Goal: Task Accomplishment & Management: Complete application form

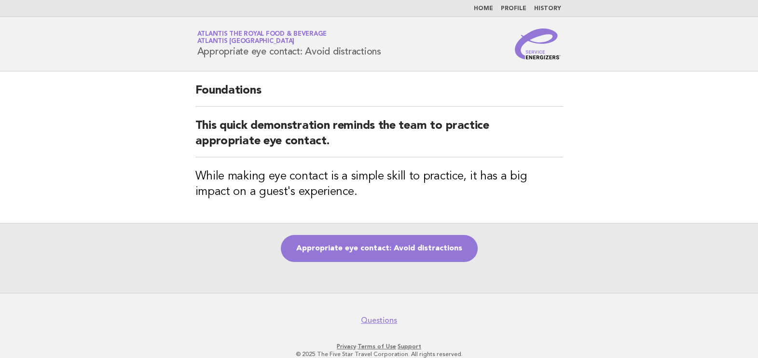
click at [382, 233] on div "Appropriate eye contact: Avoid distractions" at bounding box center [379, 258] width 758 height 70
click at [391, 248] on link "Appropriate eye contact: Avoid distractions" at bounding box center [379, 248] width 197 height 27
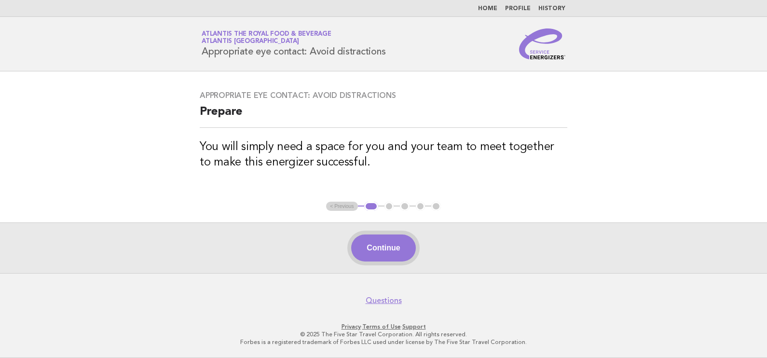
click at [375, 245] on button "Continue" at bounding box center [383, 248] width 64 height 27
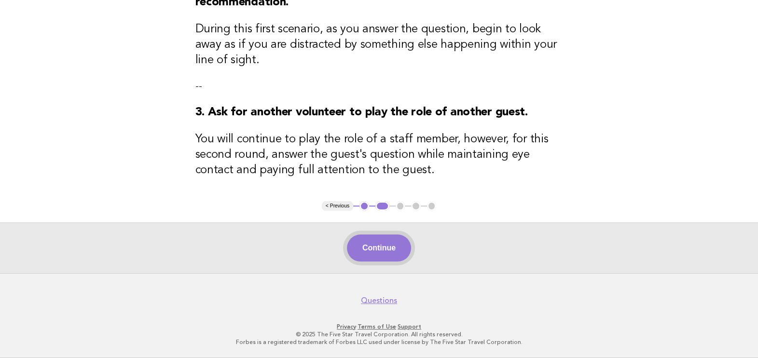
click at [364, 258] on button "Continue" at bounding box center [379, 248] width 64 height 27
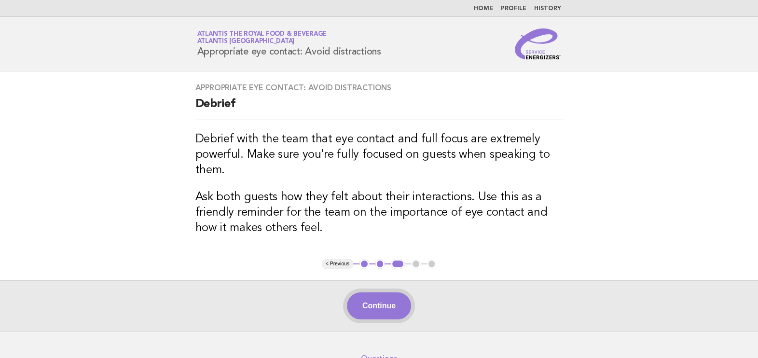
click at [401, 309] on button "Continue" at bounding box center [379, 306] width 64 height 27
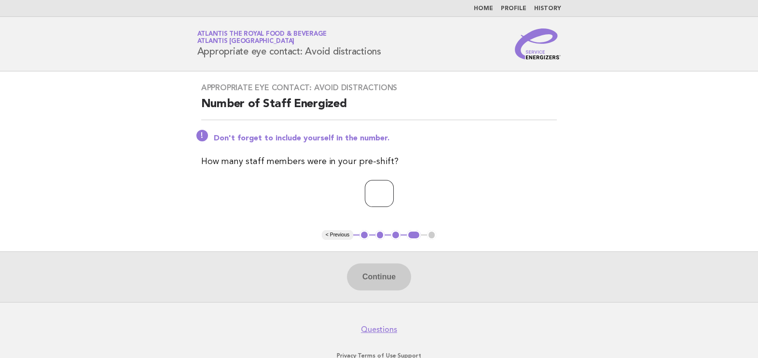
click at [394, 197] on input "*" at bounding box center [379, 193] width 29 height 27
click at [394, 189] on input "*" at bounding box center [379, 193] width 29 height 27
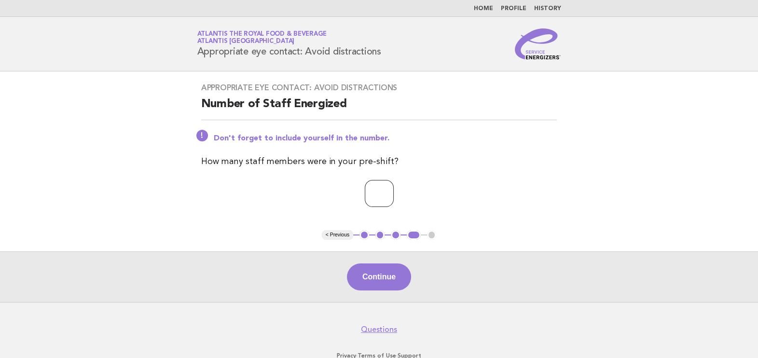
type input "*"
click at [394, 189] on input "*" at bounding box center [379, 193] width 29 height 27
drag, startPoint x: 391, startPoint y: 275, endPoint x: 498, endPoint y: 8, distance: 287.9
click at [391, 272] on button "Continue" at bounding box center [379, 277] width 64 height 27
